Goal: Find specific page/section: Find specific page/section

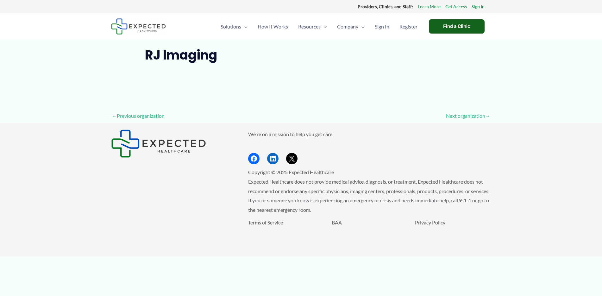
click at [458, 26] on div "Find a Clinic" at bounding box center [457, 26] width 56 height 14
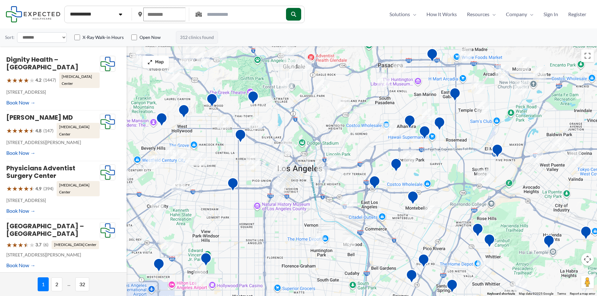
click at [172, 14] on input "text" at bounding box center [164, 15] width 42 height 14
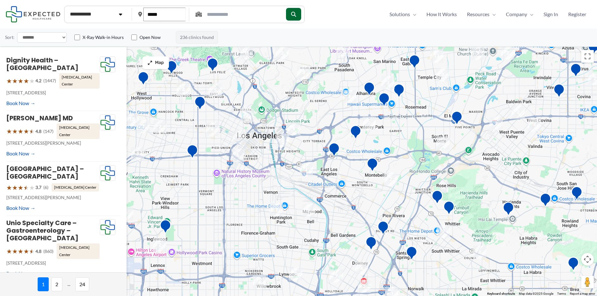
type input "*****"
